Goal: Transaction & Acquisition: Purchase product/service

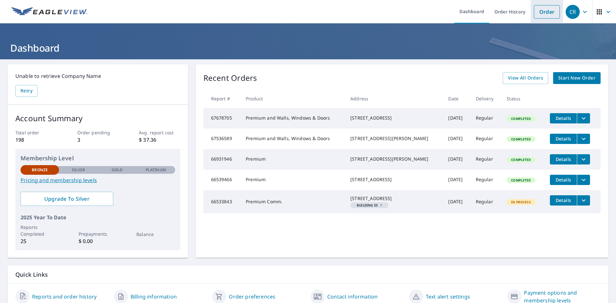
click at [547, 14] on link "Order" at bounding box center [547, 11] width 26 height 13
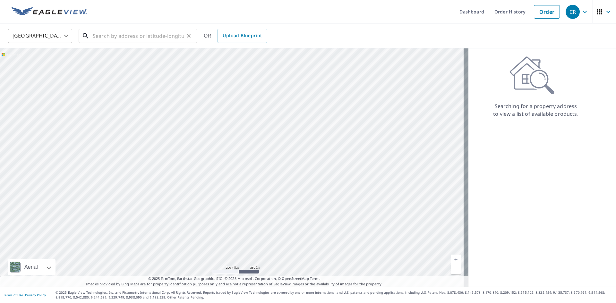
click at [123, 33] on input "text" at bounding box center [138, 36] width 91 height 18
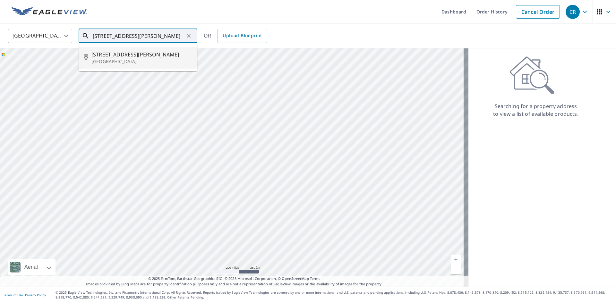
click at [115, 62] on p "[GEOGRAPHIC_DATA]" at bounding box center [141, 61] width 101 height 6
type input "[STREET_ADDRESS][PERSON_NAME]"
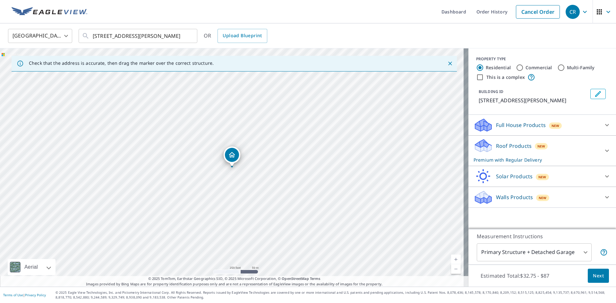
click at [511, 148] on p "Roof Products" at bounding box center [514, 146] width 36 height 8
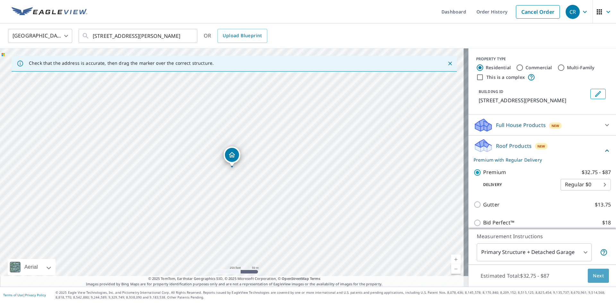
click at [593, 278] on span "Next" at bounding box center [598, 276] width 11 height 8
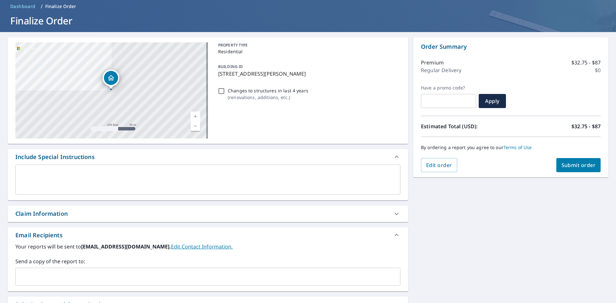
scroll to position [64, 0]
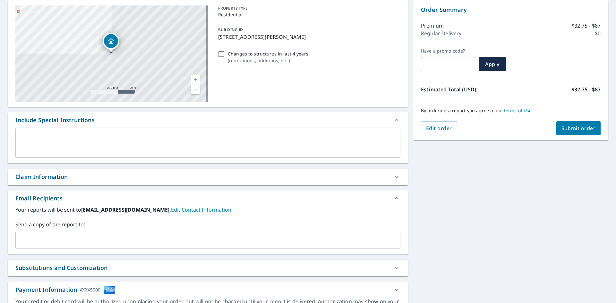
click at [60, 240] on input "text" at bounding box center [203, 240] width 370 height 12
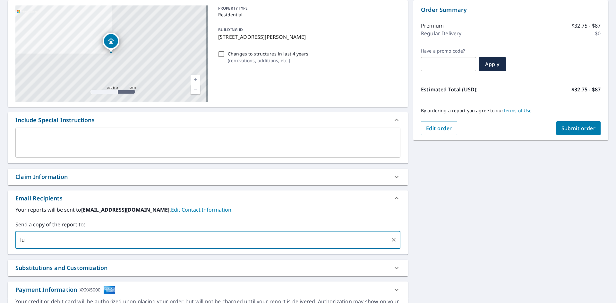
type input "l"
type input "[PERSON_NAME][EMAIL_ADDRESS][DOMAIN_NAME]"
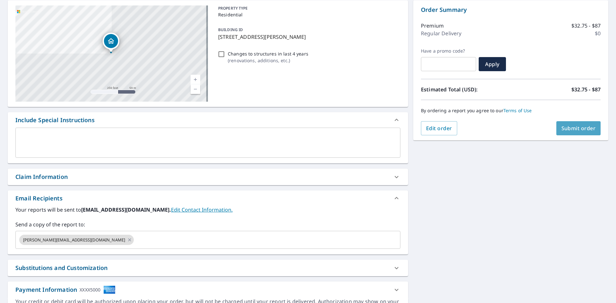
click at [581, 130] on span "Submit order" at bounding box center [578, 128] width 34 height 7
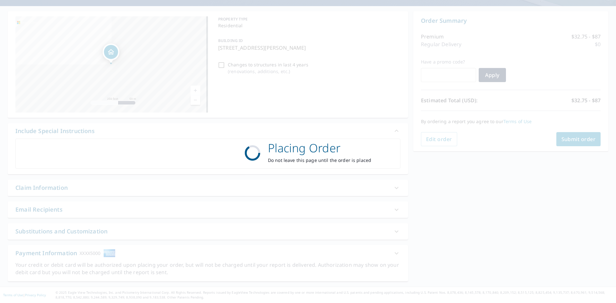
scroll to position [53, 0]
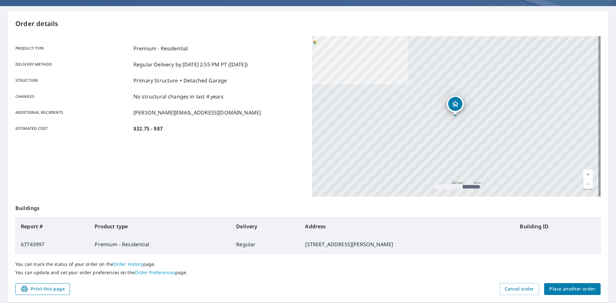
click at [47, 289] on span "Print this page" at bounding box center [43, 289] width 44 height 8
